Goal: Task Accomplishment & Management: Manage account settings

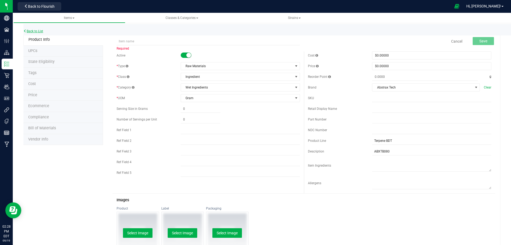
click at [32, 32] on link "Back to List" at bounding box center [33, 31] width 20 height 4
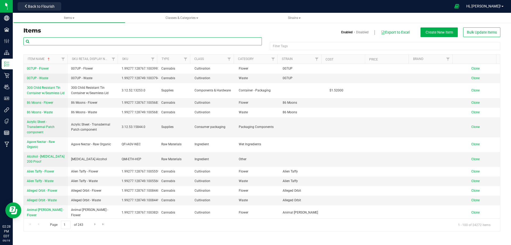
click at [32, 41] on input "text" at bounding box center [142, 41] width 239 height 8
paste input "3004509"
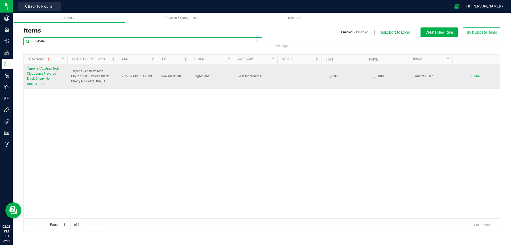
type input "3004509"
click at [41, 73] on span "Terpene - Abstrax Tech Cloudburst Flavored Black Cherry Noir ABXTB0901" at bounding box center [43, 76] width 32 height 19
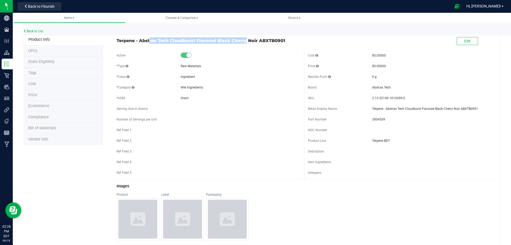
drag, startPoint x: 117, startPoint y: 41, endPoint x: 216, endPoint y: 41, distance: 98.8
click at [216, 41] on span "Terpene - Abstrax Tech Cloudburst Flavored Black Cherry Noir ABXTB0901" at bounding box center [209, 40] width 184 height 6
click at [126, 40] on span "Terpene - Abstrax Tech Cloudburst Flavored Black Cherry Noir ABXTB0901" at bounding box center [209, 40] width 184 height 6
drag, startPoint x: 116, startPoint y: 39, endPoint x: 216, endPoint y: 41, distance: 99.9
click at [216, 41] on div "Terpene - Abstrax Tech Cloudburst Flavored Black Cherry Noir ABXTB0901" at bounding box center [209, 39] width 192 height 9
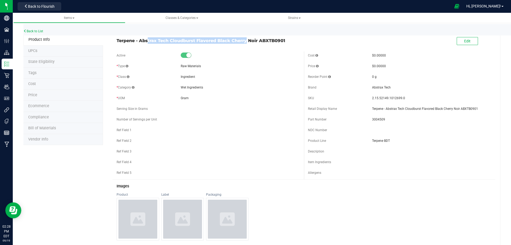
copy span "Terpene - Abstrax Tech Cloudburst Flavored"
click at [38, 31] on link "Back to List" at bounding box center [33, 31] width 20 height 4
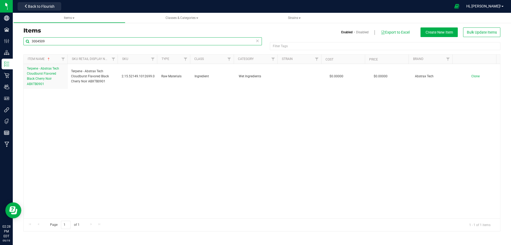
drag, startPoint x: 47, startPoint y: 40, endPoint x: 26, endPoint y: 42, distance: 21.7
click at [26, 42] on input "3004509" at bounding box center [142, 41] width 239 height 8
paste input "Terpene - Abstrax Tech Cloudburst Flavored"
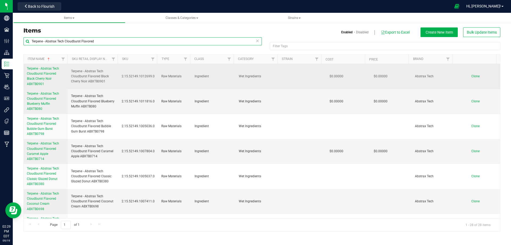
type input "Terpene - Abstrax Tech Cloudburst Flavored"
click at [472, 74] on span "Clone" at bounding box center [476, 76] width 8 height 4
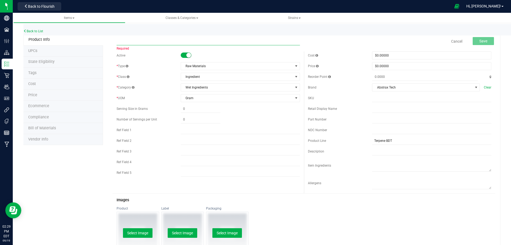
click at [117, 41] on input "text" at bounding box center [209, 41] width 184 height 8
paste input "Terpene - Abstrax Tech Cloudburst Flavored Cranberry Grape ABXTB0923"
type input "Terpene - Abstrax Tech Cloudburst Flavored Cranberry Grape ABXTB0923"
click at [373, 110] on input "text" at bounding box center [431, 109] width 119 height 8
paste input "Terpene - Abstrax Tech Cloudburst Flavored Cranberry Grape ABXTB0923"
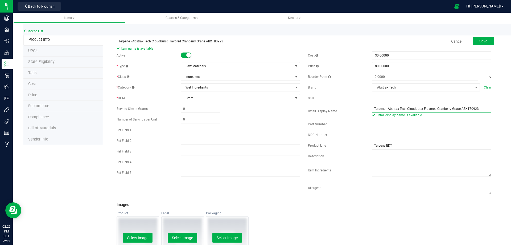
type input "Terpene - Abstrax Tech Cloudburst Flavored Cranberry Grape ABXTB0923"
click at [373, 122] on input "text" at bounding box center [431, 124] width 119 height 8
paste input "3004511"
type input "3004511"
click at [480, 43] on span "Save" at bounding box center [484, 41] width 8 height 4
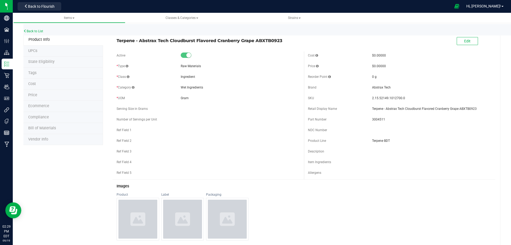
click at [32, 72] on span "Tags" at bounding box center [32, 73] width 8 height 5
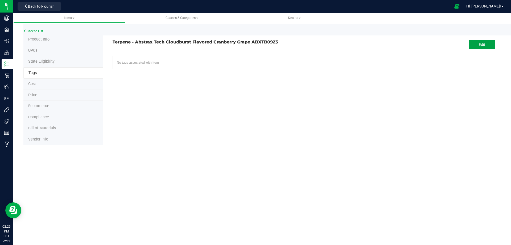
click at [485, 46] on span "Edit" at bounding box center [482, 44] width 6 height 4
click at [135, 62] on input "text" at bounding box center [243, 59] width 261 height 7
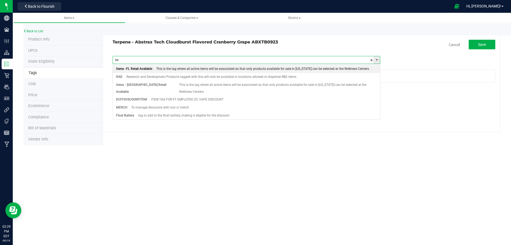
type input "item"
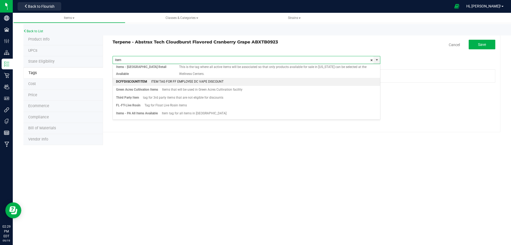
scroll to position [26, 0]
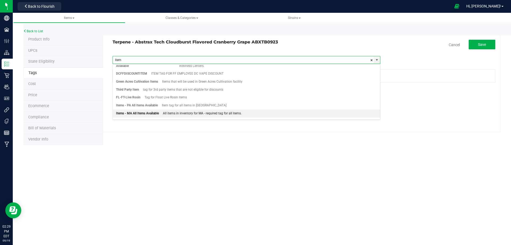
click at [125, 110] on div "Items - MA All Items Available" at bounding box center [137, 113] width 43 height 7
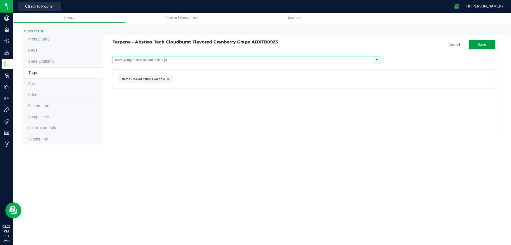
click at [484, 43] on span "Save" at bounding box center [482, 44] width 8 height 4
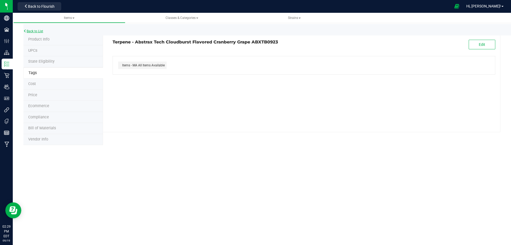
click at [35, 31] on link "Back to List" at bounding box center [33, 31] width 20 height 4
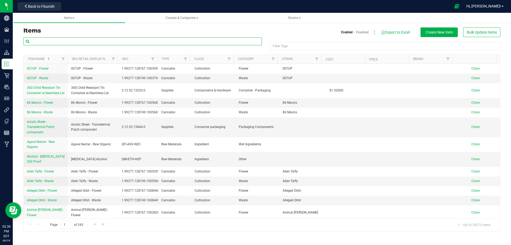
click at [40, 43] on input "text" at bounding box center [142, 41] width 239 height 8
paste input "Terpene - Abstrax Tech Cloudburst Flavored Cranberry Grape ABXTB0923"
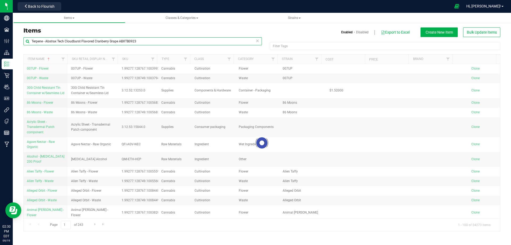
click at [131, 40] on input "Terpene - Abstrax Tech Cloudburst Flavored Cranberry Grape ABXTB0923" at bounding box center [142, 41] width 239 height 8
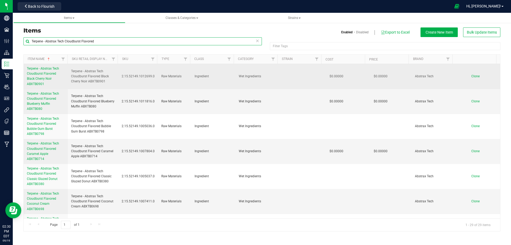
type input "Terpene - Abstrax Tech Cloudburst Flavored"
click at [49, 74] on span "Terpene - Abstrax Tech Cloudburst Flavored Black Cherry Noir ABXTB0901" at bounding box center [43, 76] width 32 height 19
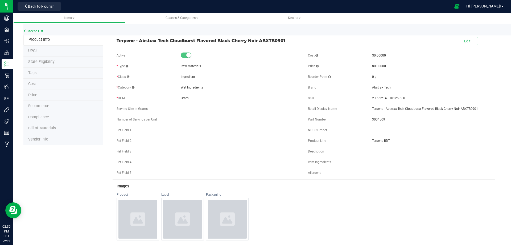
click at [34, 72] on span "Tags" at bounding box center [32, 73] width 8 height 5
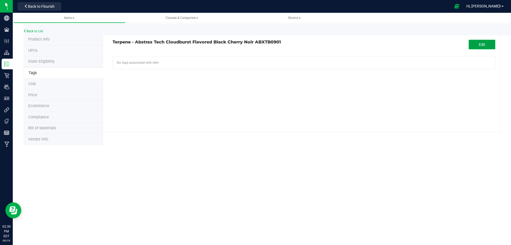
click at [480, 42] on span "Edit" at bounding box center [482, 44] width 6 height 4
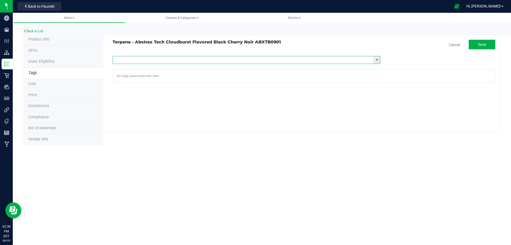
click at [126, 59] on input "text" at bounding box center [243, 59] width 261 height 7
type input "item"
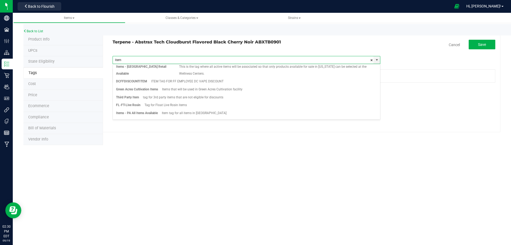
scroll to position [26, 0]
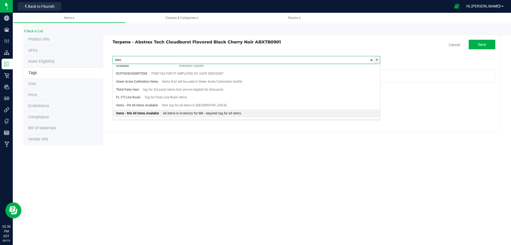
click at [125, 110] on div "Items - MA All Items Available" at bounding box center [137, 113] width 43 height 7
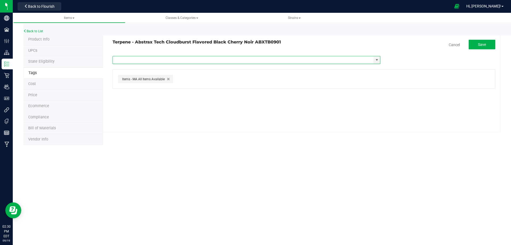
scroll to position [0, 0]
click at [484, 44] on span "Save" at bounding box center [482, 44] width 8 height 4
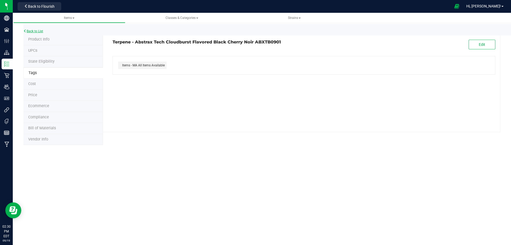
click at [36, 30] on link "Back to List" at bounding box center [33, 31] width 20 height 4
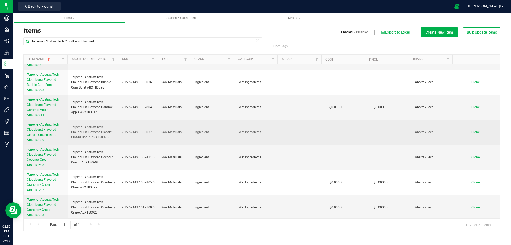
scroll to position [53, 0]
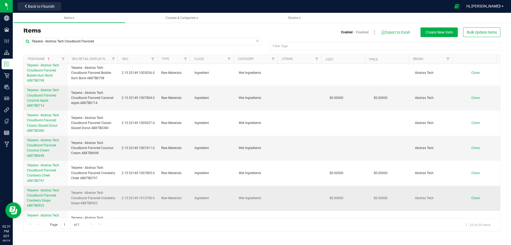
click at [42, 193] on link "Terpene - Abstrax Tech Cloudburst Flavored Cranberry Grape ABXTB0923" at bounding box center [46, 198] width 38 height 21
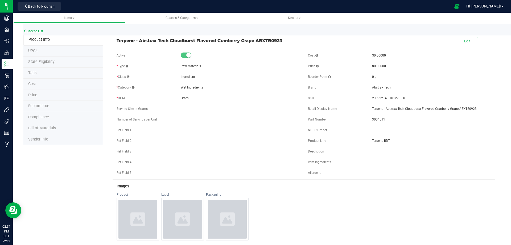
click at [32, 70] on li "Tags" at bounding box center [63, 73] width 80 height 11
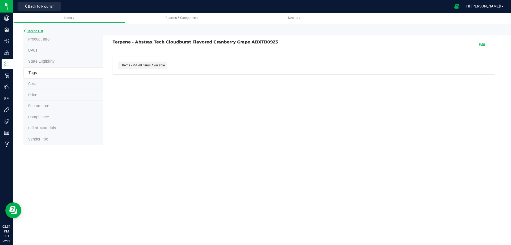
click at [32, 30] on link "Back to List" at bounding box center [33, 31] width 20 height 4
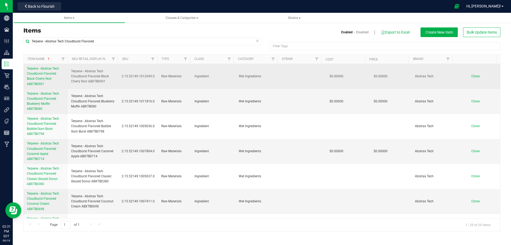
click at [472, 74] on span "Clone" at bounding box center [476, 76] width 8 height 4
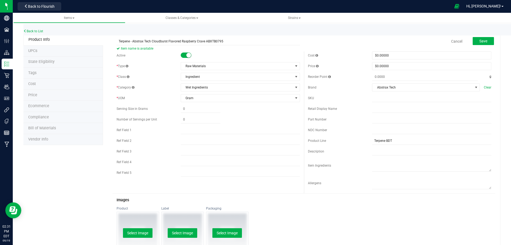
type input "Terpene - Abstrax Tech Cloudburst Flavored Raspberry Crave ABXTB0795"
click at [373, 108] on input "text" at bounding box center [431, 109] width 119 height 8
paste input "Terpene - Abstrax Tech Cloudburst Flavored Raspberry Crave ABXTB0795"
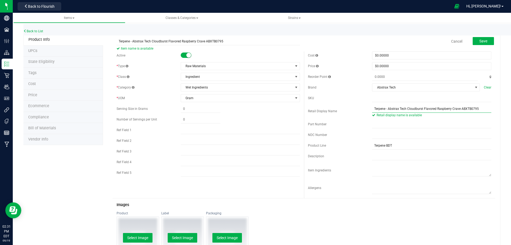
type input "Terpene - Abstrax Tech Cloudburst Flavored Raspberry Crave ABXTB0795"
click at [380, 127] on input "text" at bounding box center [431, 124] width 119 height 8
paste input "3004510"
type input "3004510"
click at [480, 39] on span "Save" at bounding box center [484, 41] width 8 height 4
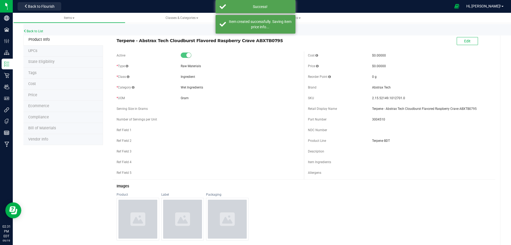
click at [34, 75] on li "Tags" at bounding box center [63, 73] width 80 height 11
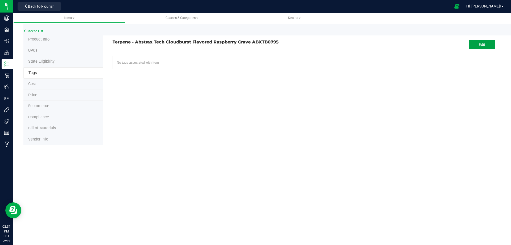
click at [478, 40] on button "Edit" at bounding box center [482, 45] width 27 height 10
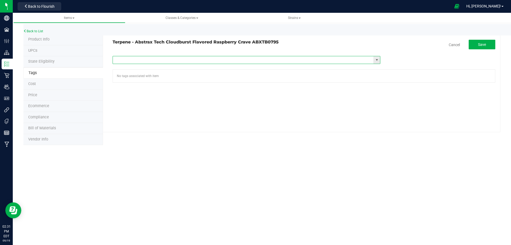
click at [135, 59] on input "text" at bounding box center [243, 59] width 261 height 7
type input "ma"
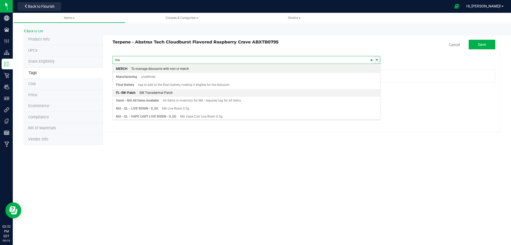
scroll to position [26, 0]
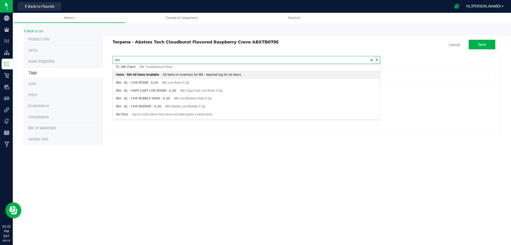
click at [137, 74] on div "Items - MA All Items Available" at bounding box center [137, 74] width 43 height 7
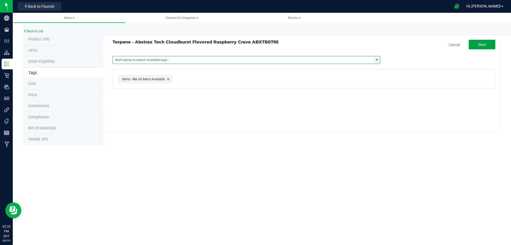
click at [484, 42] on span "Save" at bounding box center [482, 44] width 8 height 4
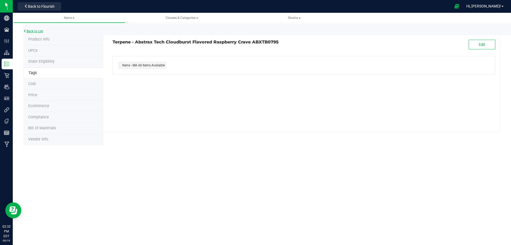
click at [31, 31] on link "Back to List" at bounding box center [33, 31] width 20 height 4
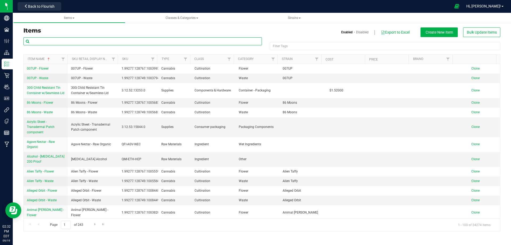
click at [34, 41] on input "text" at bounding box center [142, 41] width 239 height 8
paste input "Terpene - Abstrax Tech Cloudburst Flavored Strawberry Banana ABXTB0519"
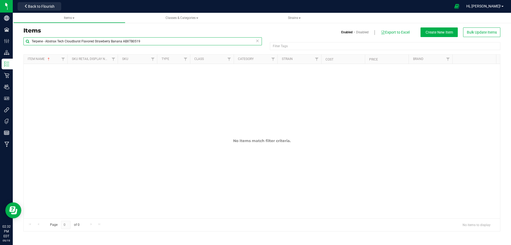
drag, startPoint x: 94, startPoint y: 41, endPoint x: 155, endPoint y: 41, distance: 61.0
click at [155, 41] on input "Terpene - Abstrax Tech Cloudburst Flavored Strawberry Banana ABXTB0519" at bounding box center [142, 41] width 239 height 8
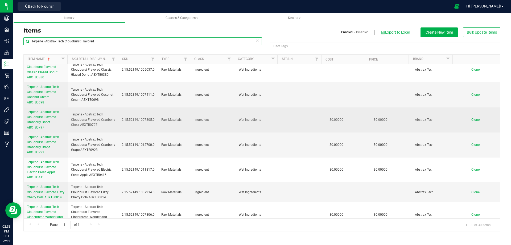
scroll to position [133, 0]
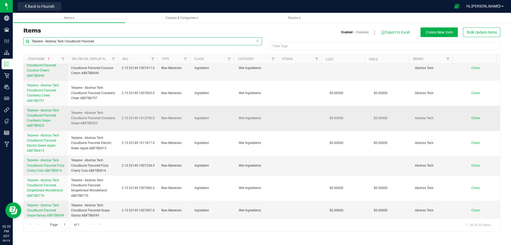
type input "Terpene - Abstrax Tech Cloudburst Flavored"
click at [472, 116] on span "Clone" at bounding box center [476, 118] width 8 height 4
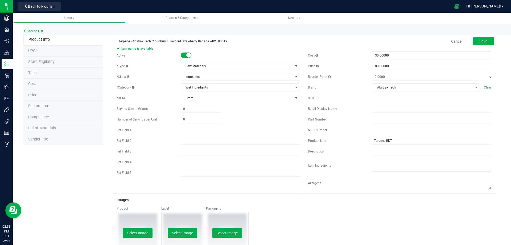
type input "Terpene - Abstrax Tech Cloudburst Flavored Strawberry Banana ABXTB0519"
click at [373, 107] on input "text" at bounding box center [431, 109] width 119 height 8
paste input "Terpene - Abstrax Tech Cloudburst Flavored Strawberry Banana ABXTB0519"
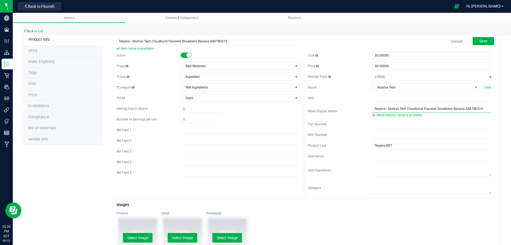
type input "Terpene - Abstrax Tech Cloudburst Flavored Strawberry Banana ABXTB0519"
click at [386, 121] on input "text" at bounding box center [431, 124] width 119 height 8
paste input "3004514"
type input "3004514"
click at [480, 41] on span "Save" at bounding box center [484, 41] width 8 height 4
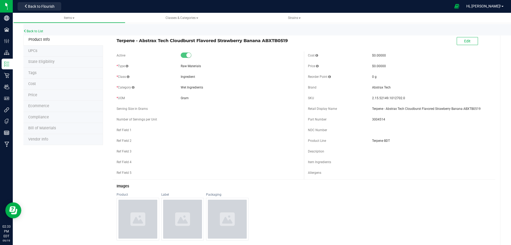
click at [34, 72] on span "Tags" at bounding box center [32, 73] width 8 height 5
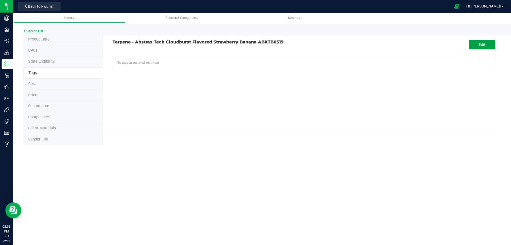
click at [476, 43] on button "Edit" at bounding box center [482, 45] width 27 height 10
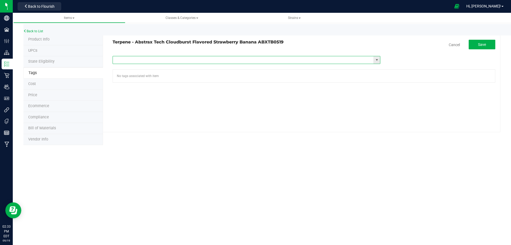
click at [140, 57] on input "text" at bounding box center [243, 59] width 261 height 7
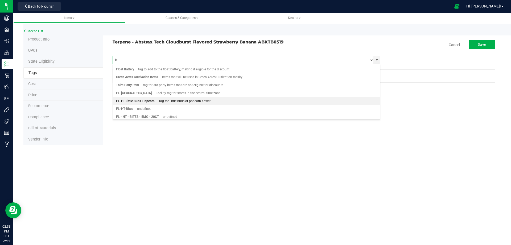
scroll to position [53, 0]
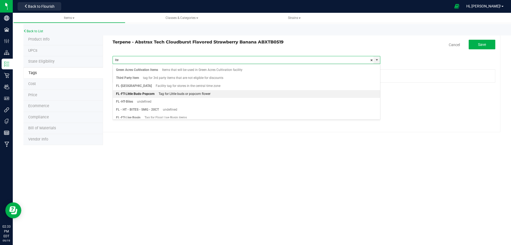
type input "item"
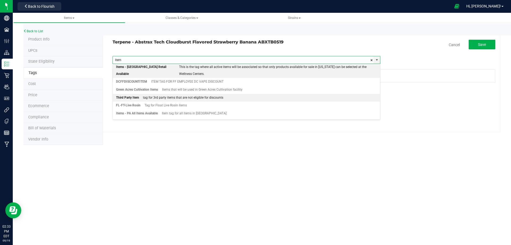
scroll to position [26, 0]
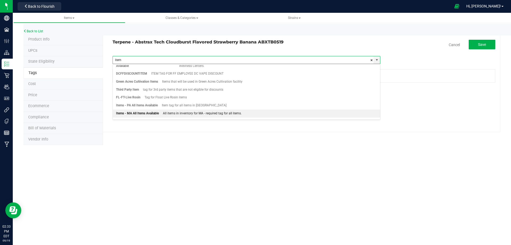
click at [139, 110] on div "Items - MA All Items Available" at bounding box center [137, 113] width 43 height 7
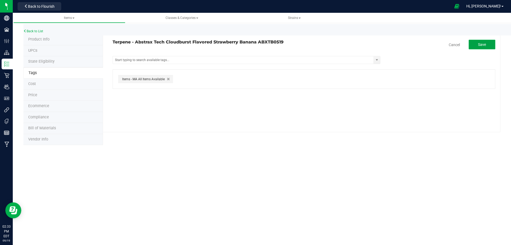
click at [479, 44] on span "Save" at bounding box center [482, 44] width 8 height 4
click at [31, 30] on link "Back to List" at bounding box center [33, 31] width 20 height 4
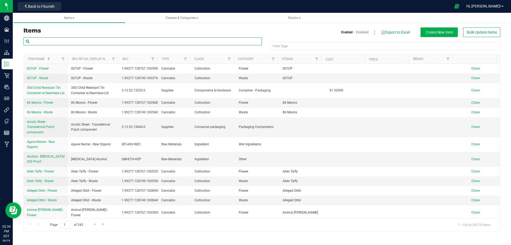
click at [67, 42] on input "text" at bounding box center [142, 41] width 239 height 8
paste input "Terpene - Abstrax Tech Premium Strain Natural Super Silver Haze ABXTB0708"
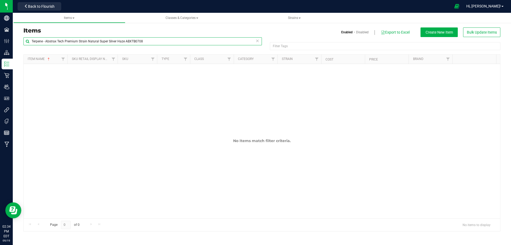
drag, startPoint x: 79, startPoint y: 40, endPoint x: 153, endPoint y: 40, distance: 74.3
click at [153, 40] on input "Terpene - Abstrax Tech Premium Strain Natural Super Silver Haze ABXTB0708" at bounding box center [142, 41] width 239 height 8
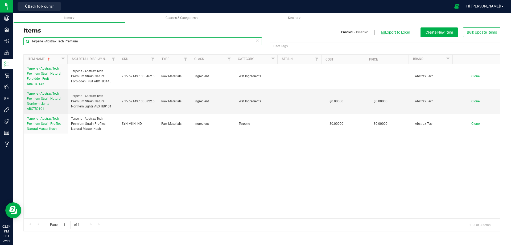
type input "Terpene - Abstrax Tech Premium"
click at [473, 100] on span "Clone" at bounding box center [476, 101] width 8 height 4
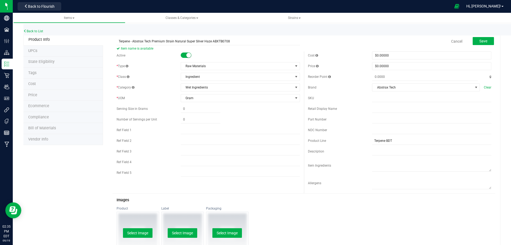
type input "Terpene - Abstrax Tech Premium Strain Natural Super Silver Haze ABXTB0708"
click at [375, 107] on input "text" at bounding box center [431, 109] width 119 height 8
paste input "Terpene - Abstrax Tech Premium Strain Natural Super Silver Haze ABXTB0708"
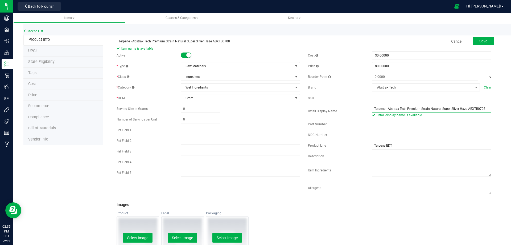
type input "Terpene - Abstrax Tech Premium Strain Natural Super Silver Haze ABXTB0708"
click at [376, 124] on input "text" at bounding box center [431, 124] width 119 height 8
paste input "3004512"
type input "3004512"
click at [480, 42] on span "Save" at bounding box center [484, 41] width 8 height 4
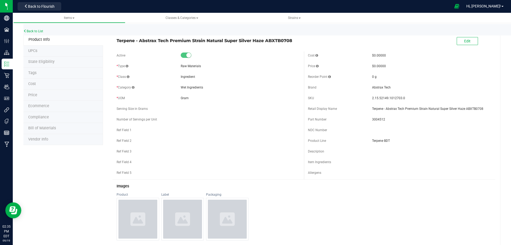
click at [28, 73] on span "Tags" at bounding box center [32, 73] width 8 height 5
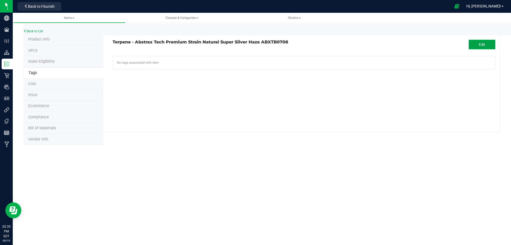
click at [480, 46] on span "Edit" at bounding box center [482, 44] width 6 height 4
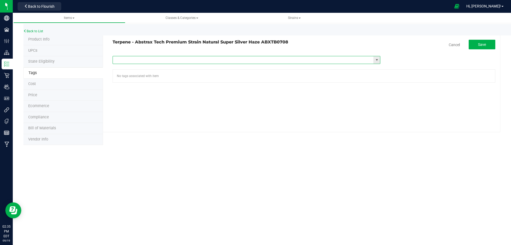
click at [124, 61] on input "text" at bounding box center [243, 59] width 261 height 7
type input "item"
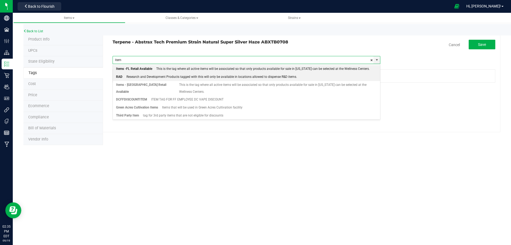
scroll to position [26, 0]
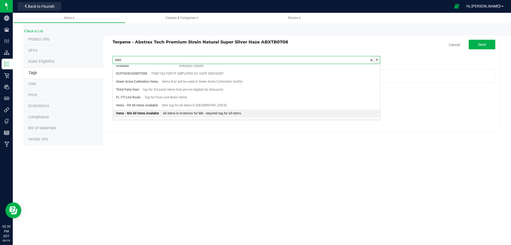
click at [124, 110] on div "Items - MA All Items Available" at bounding box center [137, 113] width 43 height 7
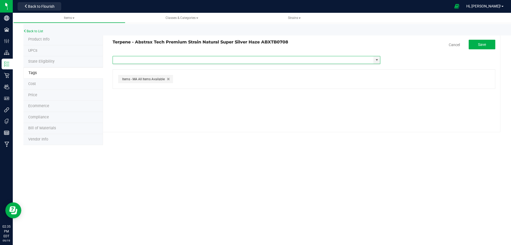
scroll to position [0, 0]
click at [484, 43] on span "Save" at bounding box center [482, 44] width 8 height 4
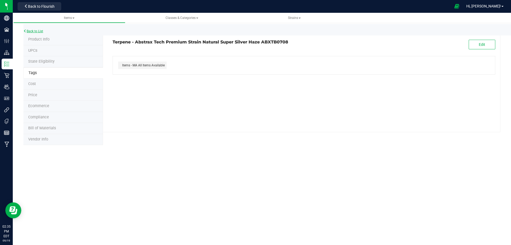
click at [33, 31] on link "Back to List" at bounding box center [33, 31] width 20 height 4
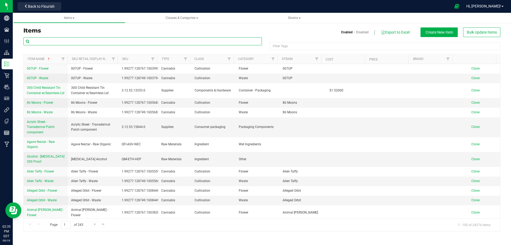
click at [38, 40] on input "text" at bounding box center [142, 41] width 239 height 8
paste input "Terpene - Abstrax Tech Premium Strain Purple Punch ABXTB0057"
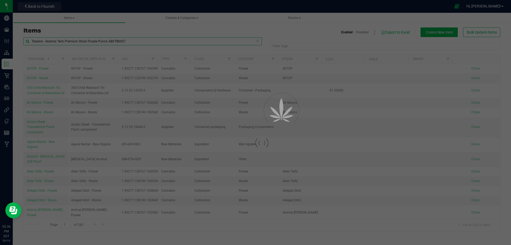
click at [88, 40] on input "Terpene - Abstrax Tech Premium Strain Purple Punch ABXTB0057" at bounding box center [142, 41] width 239 height 8
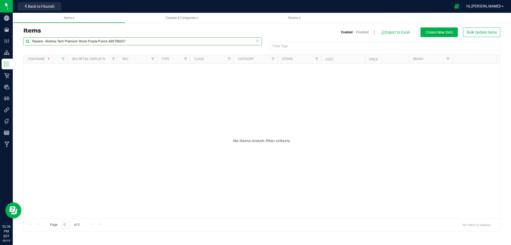
drag, startPoint x: 88, startPoint y: 40, endPoint x: 130, endPoint y: 40, distance: 42.1
click at [130, 40] on input "Terpene - Abstrax Tech Premium Strain Purple Punch ABXTB0057" at bounding box center [142, 41] width 239 height 8
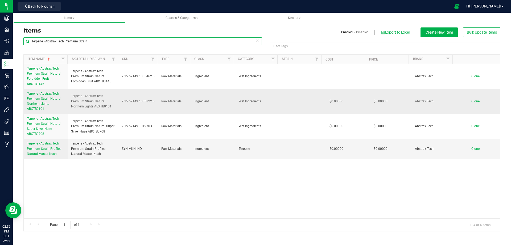
type input "Terpene - Abstrax Tech Premium Strain"
click at [472, 101] on span "Clone" at bounding box center [476, 101] width 8 height 4
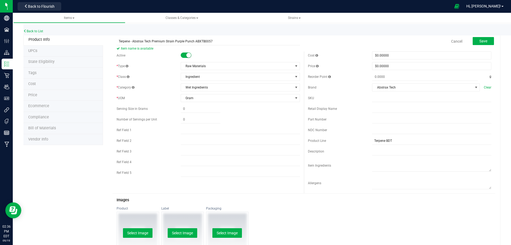
type input "Terpene - Abstrax Tech Premium Strain Purple Punch ABXTB0057"
click at [372, 108] on input "text" at bounding box center [431, 109] width 119 height 8
paste input "Terpene - Abstrax Tech Premium Strain Purple Punch ABXTB0057"
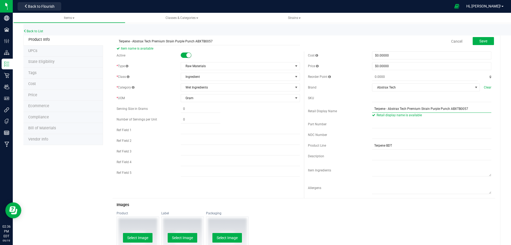
type input "Terpene - Abstrax Tech Premium Strain Purple Punch ABXTB0057"
click at [380, 125] on input "text" at bounding box center [431, 124] width 119 height 8
paste input "3004513"
type input "3004513"
click at [480, 41] on span "Save" at bounding box center [484, 41] width 8 height 4
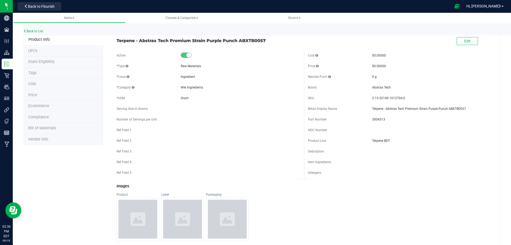
click at [32, 72] on span "Tags" at bounding box center [32, 73] width 8 height 5
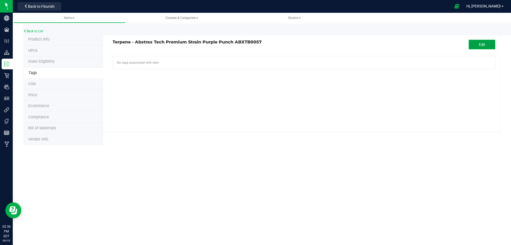
click at [478, 41] on button "Edit" at bounding box center [482, 45] width 27 height 10
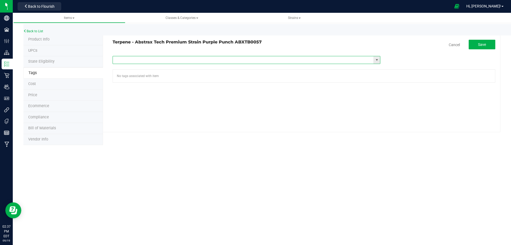
click at [153, 61] on input "text" at bounding box center [243, 59] width 261 height 7
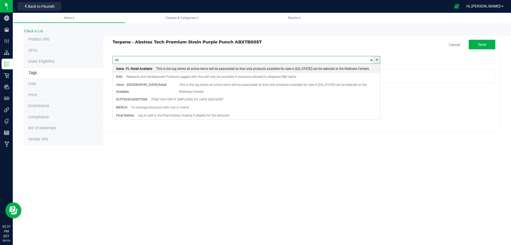
type input "item"
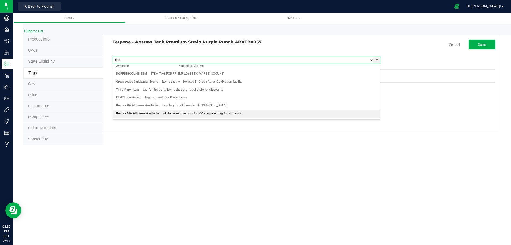
click at [125, 110] on div "Items - MA All Items Available" at bounding box center [137, 113] width 43 height 7
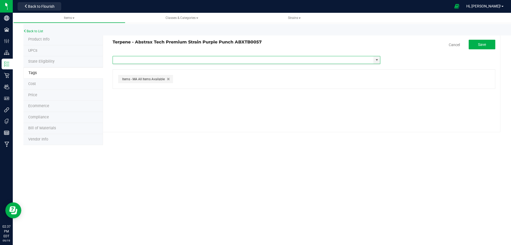
scroll to position [0, 0]
click at [483, 42] on span "Save" at bounding box center [482, 44] width 8 height 4
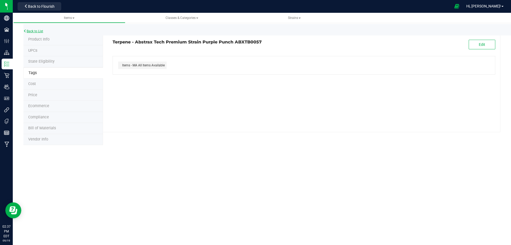
click at [34, 30] on link "Back to List" at bounding box center [33, 31] width 20 height 4
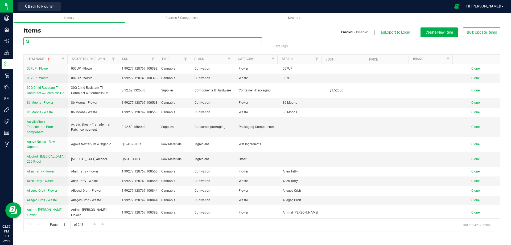
click at [34, 40] on input "text" at bounding box center [142, 41] width 239 height 8
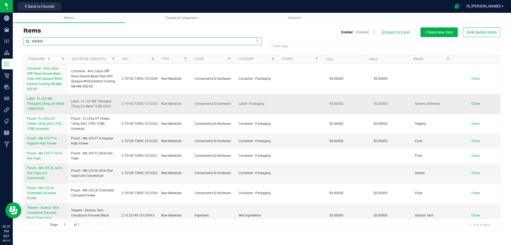
scroll to position [19, 0]
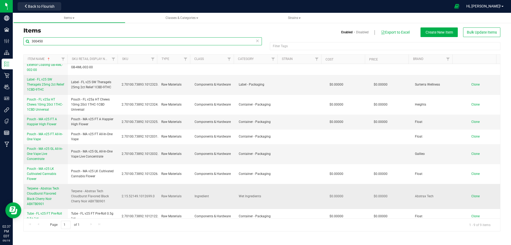
type input "300450"
click at [42, 193] on span "Terpene - Abstrax Tech Cloudburst Flavored Black Cherry Noir ABXTB0901" at bounding box center [43, 195] width 32 height 19
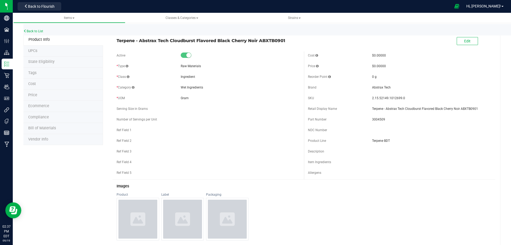
click at [34, 75] on span "Tags" at bounding box center [32, 73] width 8 height 5
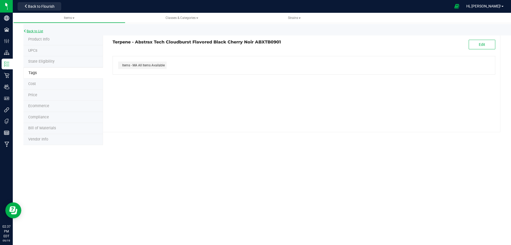
click at [35, 30] on link "Back to List" at bounding box center [33, 31] width 20 height 4
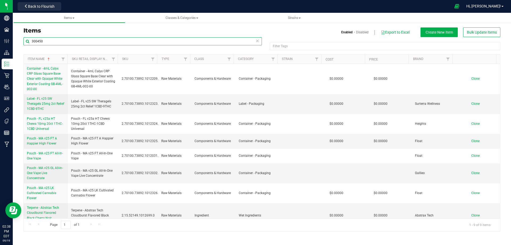
click at [43, 41] on input "300450" at bounding box center [142, 41] width 239 height 8
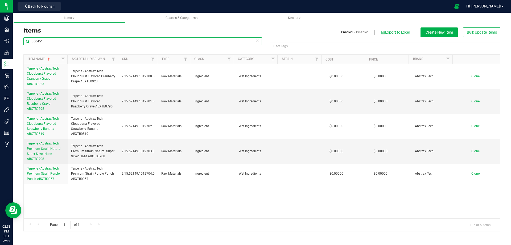
drag, startPoint x: 41, startPoint y: 40, endPoint x: 47, endPoint y: 40, distance: 5.9
click at [47, 40] on input "300451" at bounding box center [142, 41] width 239 height 8
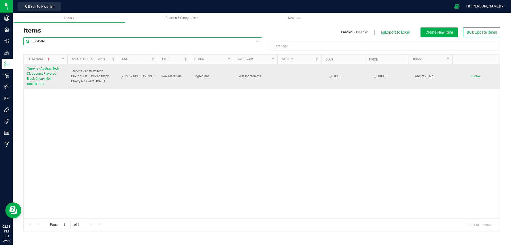
type input "3004509"
click at [40, 73] on span "Terpene - Abstrax Tech Cloudburst Flavored Black Cherry Noir ABXTB0901" at bounding box center [43, 76] width 32 height 19
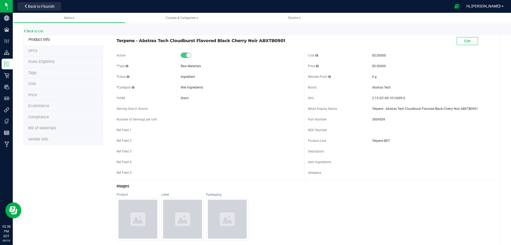
click at [30, 72] on span "Tags" at bounding box center [32, 73] width 8 height 5
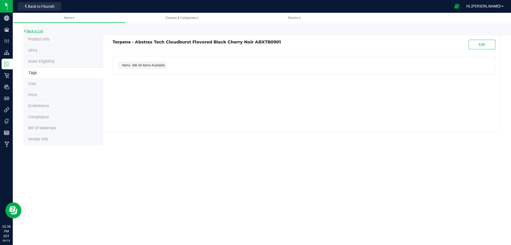
click at [34, 31] on link "Back to List" at bounding box center [33, 31] width 20 height 4
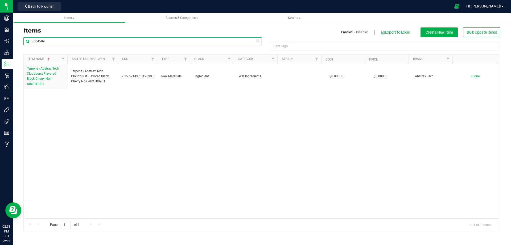
drag, startPoint x: 41, startPoint y: 40, endPoint x: 48, endPoint y: 40, distance: 7.0
click at [48, 40] on input "3004509" at bounding box center [142, 41] width 239 height 8
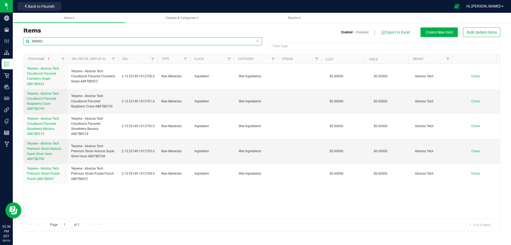
type input "300451"
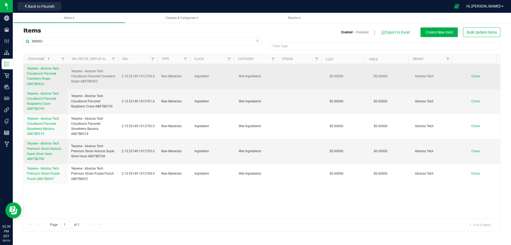
click at [38, 73] on span "Terpene - Abstrax Tech Cloudburst Flavored Cranberry Grape ABXTB0923" at bounding box center [43, 76] width 32 height 19
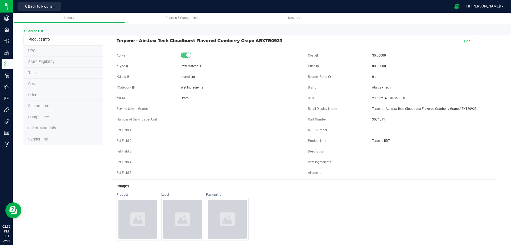
click at [34, 73] on span "Tags" at bounding box center [32, 73] width 8 height 5
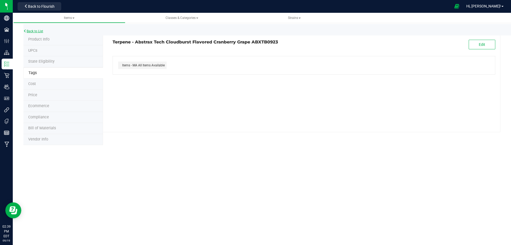
click at [36, 33] on link "Back to List" at bounding box center [33, 31] width 20 height 4
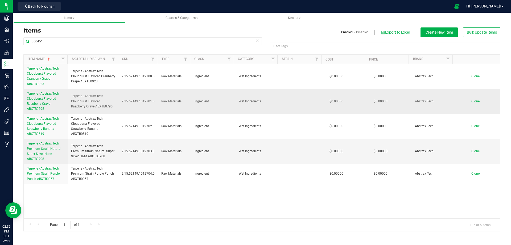
click at [37, 100] on span "Terpene - Abstrax Tech Cloudburst Flavored Raspberry Crave ABXTB0795" at bounding box center [43, 101] width 32 height 19
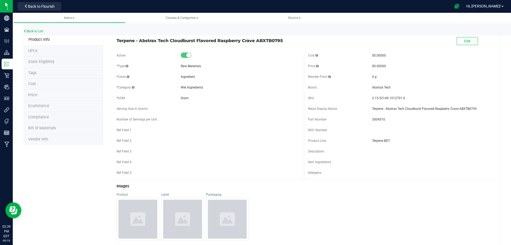
click at [33, 71] on span "Tags" at bounding box center [32, 73] width 8 height 5
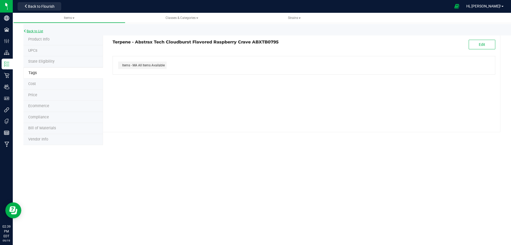
click at [29, 32] on link "Back to List" at bounding box center [33, 31] width 20 height 4
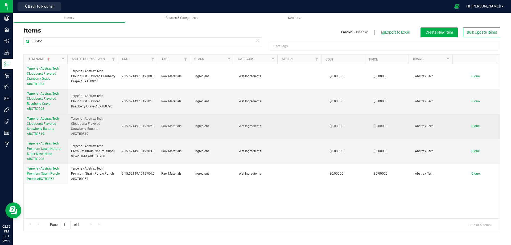
click at [32, 126] on link "Terpene - Abstrax Tech Cloudburst Flavored Strawberry Banana ABXTB0519" at bounding box center [46, 126] width 38 height 21
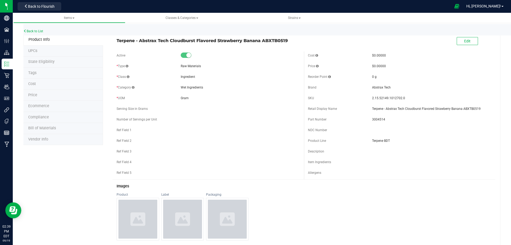
click at [34, 74] on span "Tags" at bounding box center [32, 73] width 8 height 5
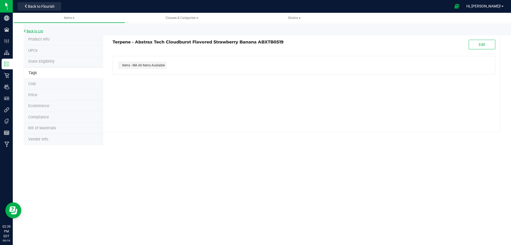
click at [33, 32] on link "Back to List" at bounding box center [33, 31] width 20 height 4
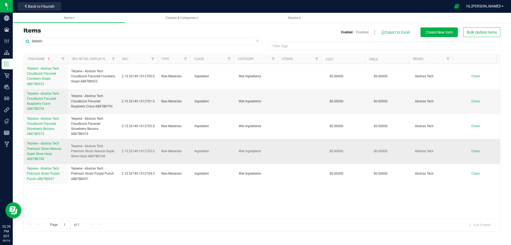
click at [38, 149] on span "Terpene - Abstrax Tech Premium Strain Natural Super Silver Haze ABXTB0708" at bounding box center [44, 150] width 34 height 19
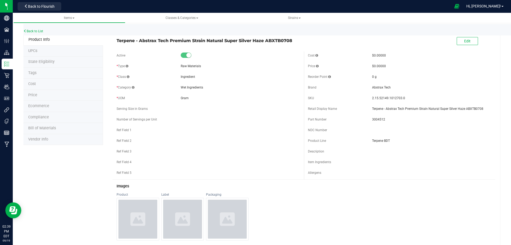
click at [32, 71] on span "Tags" at bounding box center [32, 73] width 8 height 5
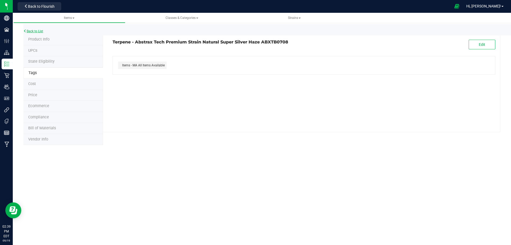
click at [30, 32] on link "Back to List" at bounding box center [33, 31] width 20 height 4
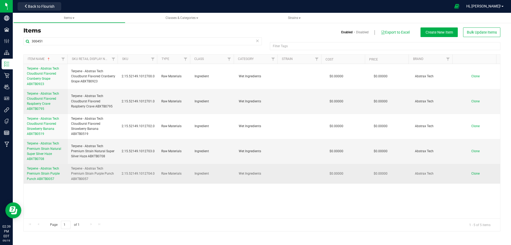
click at [37, 177] on span "Terpene - Abstrax Tech Premium Strain Purple Punch ABXTB0057" at bounding box center [43, 173] width 33 height 14
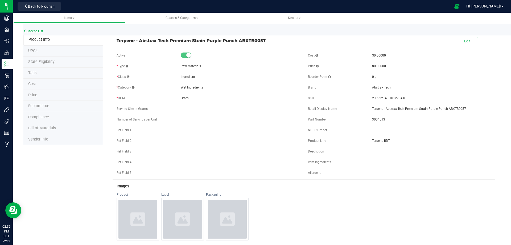
click at [35, 73] on span "Tags" at bounding box center [32, 73] width 8 height 5
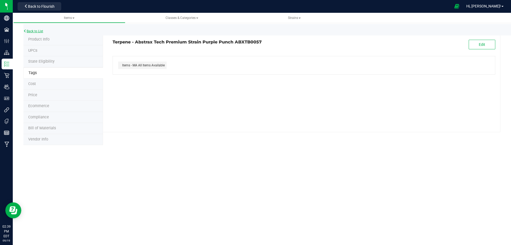
click at [35, 30] on link "Back to List" at bounding box center [33, 31] width 20 height 4
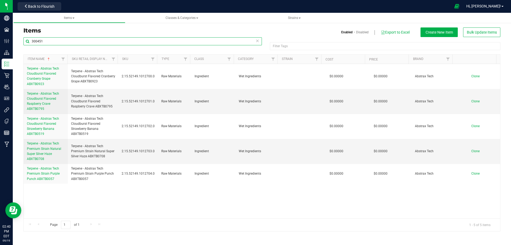
drag, startPoint x: 51, startPoint y: 43, endPoint x: 24, endPoint y: 41, distance: 27.6
click at [24, 41] on input "300451" at bounding box center [142, 41] width 239 height 8
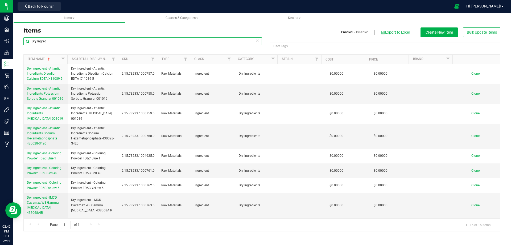
type input "Dry Ingred"
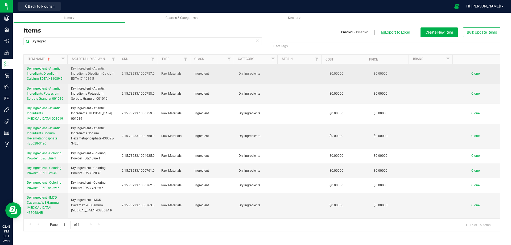
click at [472, 73] on span "Clone" at bounding box center [476, 74] width 8 height 4
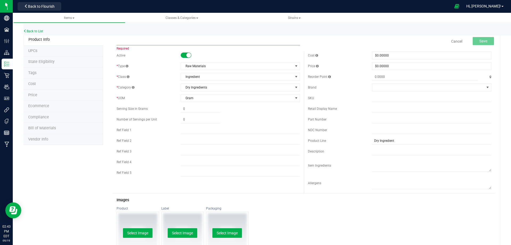
click at [128, 39] on input "text" at bounding box center [209, 41] width 184 height 8
paste input "Dry Ingredient - Sodium Hexametaphosphate SHMP CAS [PHONE_NUMBER] Chemical Stor…"
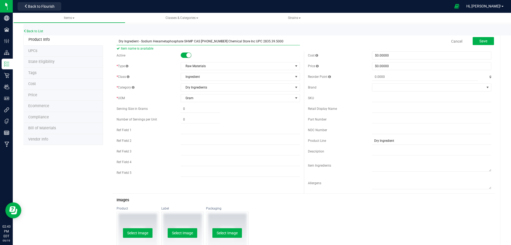
type input "Dry Ingredient - Sodium Hexametaphosphate SHMP CAS [PHONE_NUMBER] Chemical Stor…"
click at [372, 108] on input "text" at bounding box center [431, 109] width 119 height 8
paste input "Dry Ingredient - Sodium Hexametaphosphate SHMP CAS [PHONE_NUMBER] Chemical Stor…"
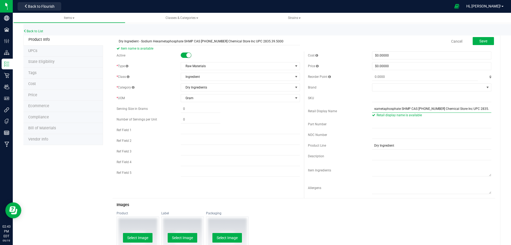
type input "Dry Ingredient - Sodium Hexametaphosphate SHMP CAS [PHONE_NUMBER] Chemical Stor…"
click at [388, 123] on input "text" at bounding box center [431, 124] width 119 height 8
paste input "3004508"
type input "3004508"
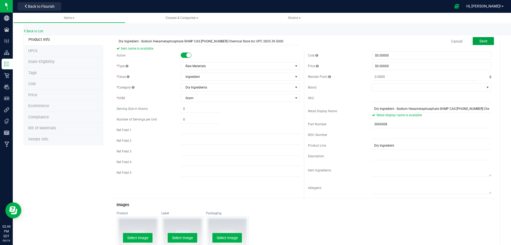
click at [482, 38] on button "Save" at bounding box center [483, 41] width 21 height 8
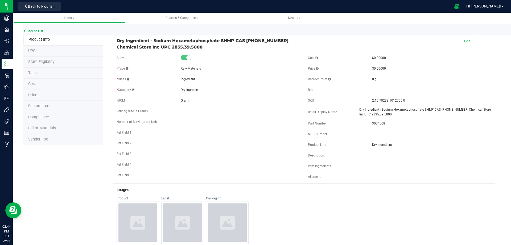
click at [33, 73] on span "Tags" at bounding box center [32, 73] width 8 height 5
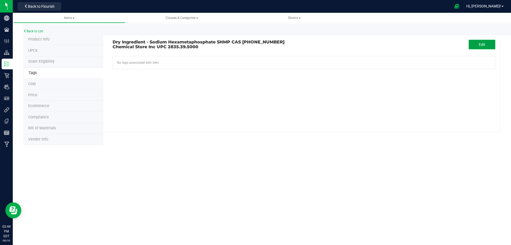
click at [480, 46] on span "Edit" at bounding box center [482, 44] width 6 height 4
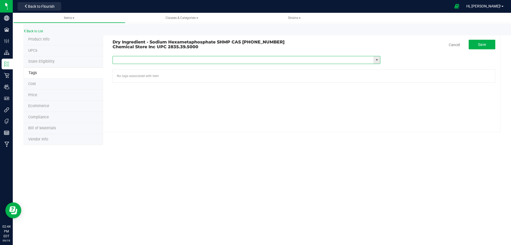
click at [132, 59] on input "text" at bounding box center [243, 59] width 261 height 7
type input "item"
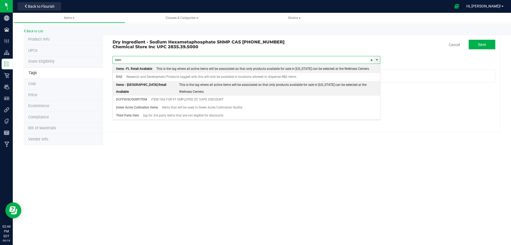
scroll to position [26, 0]
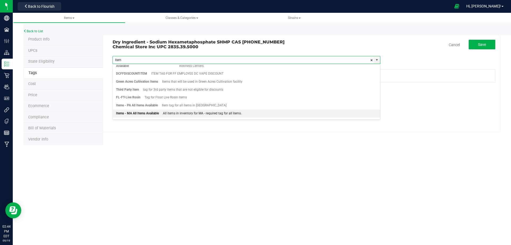
click at [121, 110] on div "Items - MA All Items Available" at bounding box center [137, 113] width 43 height 7
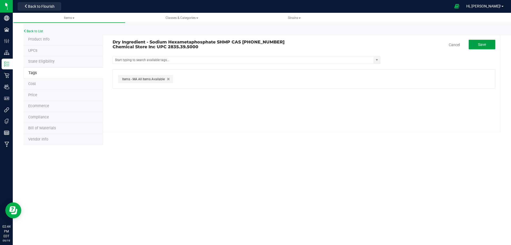
click at [486, 42] on button "Save" at bounding box center [482, 45] width 27 height 10
click at [40, 39] on span "Product Info" at bounding box center [38, 39] width 21 height 5
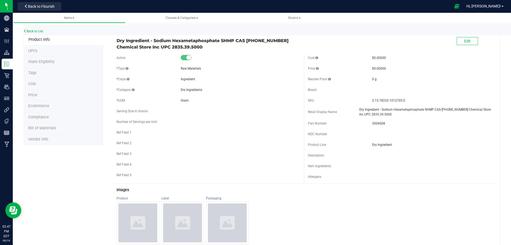
click at [37, 72] on li "Tags" at bounding box center [63, 73] width 80 height 11
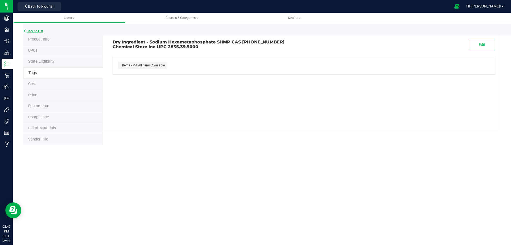
click at [35, 31] on link "Back to List" at bounding box center [33, 31] width 20 height 4
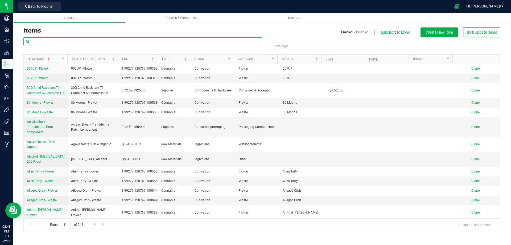
click at [37, 40] on input "text" at bounding box center [142, 41] width 239 height 8
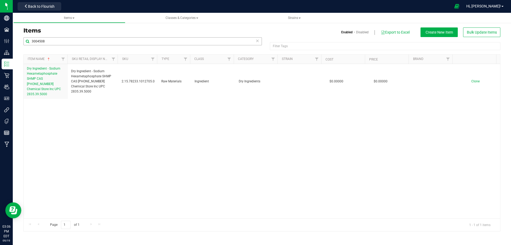
drag, startPoint x: 58, startPoint y: 36, endPoint x: 30, endPoint y: 40, distance: 28.2
click at [30, 40] on div "Items Enabled Disabled Export to Excel Create New Item Bulk Update Items 300450…" at bounding box center [261, 129] width 485 height 204
drag, startPoint x: 49, startPoint y: 42, endPoint x: 30, endPoint y: 42, distance: 18.9
click at [30, 42] on input "3004508" at bounding box center [142, 41] width 239 height 8
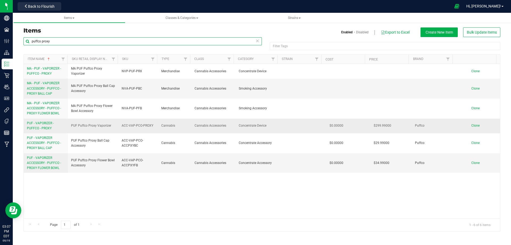
type input "puffco proxy"
click at [40, 127] on span "PUF - VAPORIZER - PUFFCO - PROXY" at bounding box center [40, 125] width 27 height 9
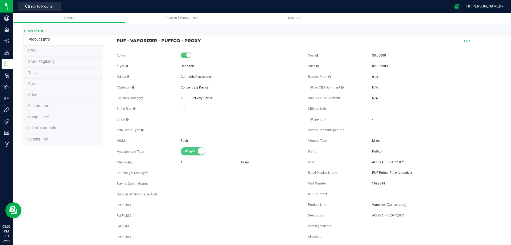
click at [31, 73] on span "Tags" at bounding box center [32, 73] width 8 height 5
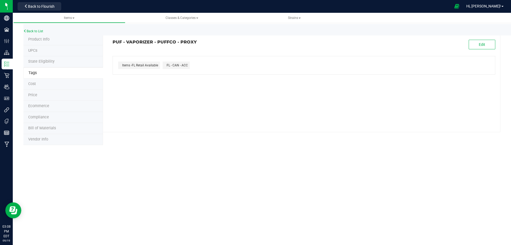
click at [35, 39] on span "Product Info" at bounding box center [38, 39] width 21 height 5
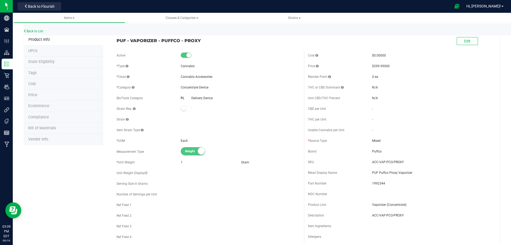
click at [31, 72] on span "Tags" at bounding box center [32, 73] width 8 height 5
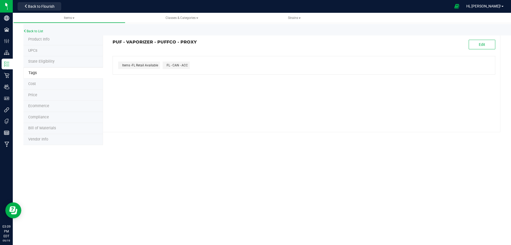
click at [34, 38] on span "Product Info" at bounding box center [38, 39] width 21 height 5
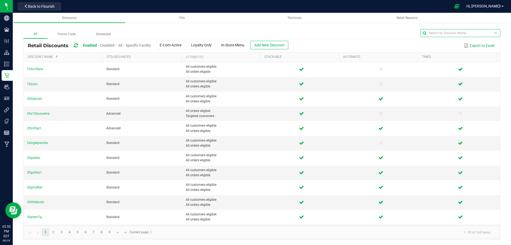
click at [485, 33] on input "text" at bounding box center [461, 33] width 80 height 8
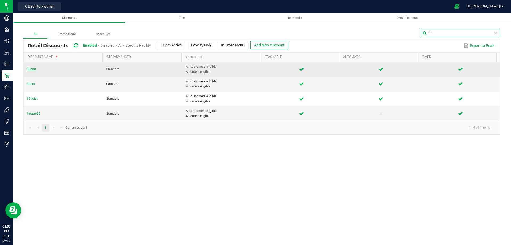
type input "80"
click at [33, 68] on span "80cart" at bounding box center [31, 69] width 9 height 4
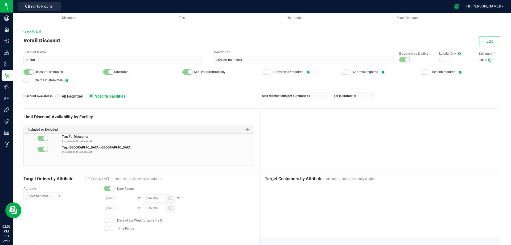
click at [29, 29] on div "Back to List" at bounding box center [261, 31] width 477 height 5
click at [29, 31] on span "Back to List" at bounding box center [32, 32] width 18 height 4
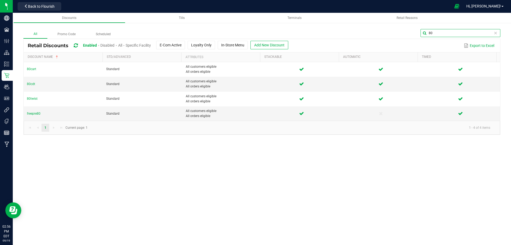
drag, startPoint x: 490, startPoint y: 33, endPoint x: 425, endPoint y: 33, distance: 65.0
click at [425, 33] on input "80" at bounding box center [461, 33] width 80 height 8
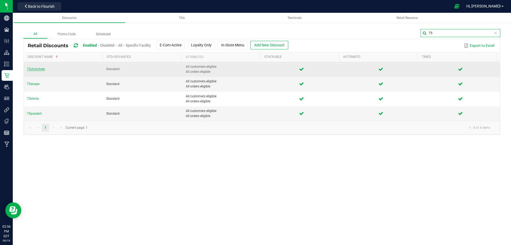
type input "75"
click at [38, 69] on span "75chocchew" at bounding box center [36, 69] width 18 height 4
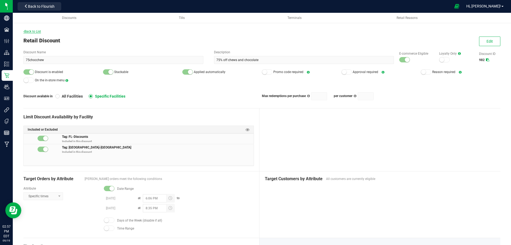
click at [27, 31] on span "Back to List" at bounding box center [32, 32] width 18 height 4
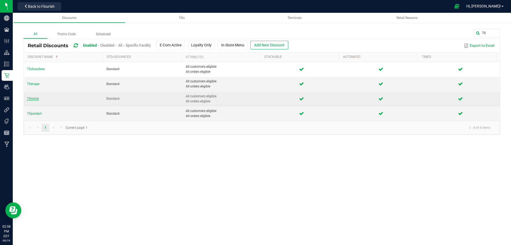
click at [35, 98] on span "75mints" at bounding box center [33, 99] width 12 height 4
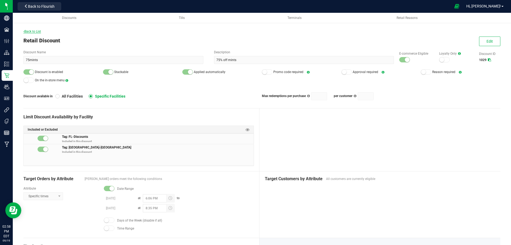
click at [29, 30] on span "Back to List" at bounding box center [32, 32] width 18 height 4
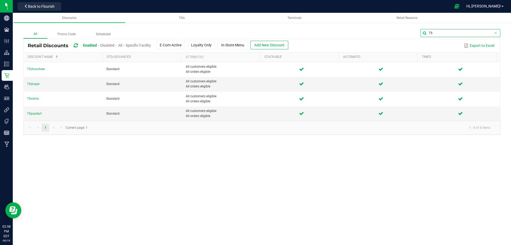
drag, startPoint x: 492, startPoint y: 33, endPoint x: 428, endPoint y: 32, distance: 63.9
click at [428, 32] on input "75" at bounding box center [461, 33] width 80 height 8
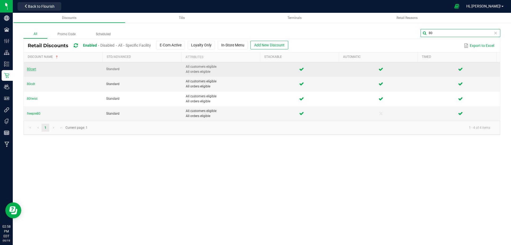
type input "80"
click at [31, 67] on span "80cart" at bounding box center [31, 69] width 9 height 4
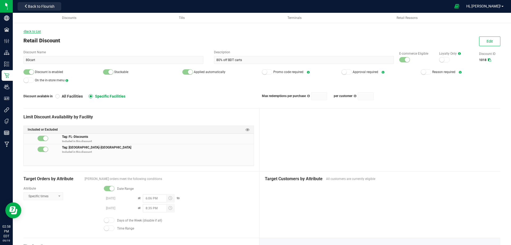
click at [34, 30] on span "Back to List" at bounding box center [32, 32] width 18 height 4
